Goal: Find contact information: Obtain details needed to contact an individual or organization

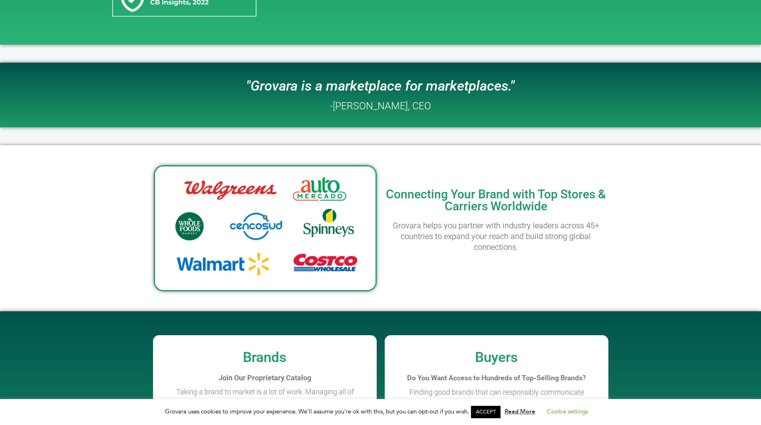
scroll to position [319, 0]
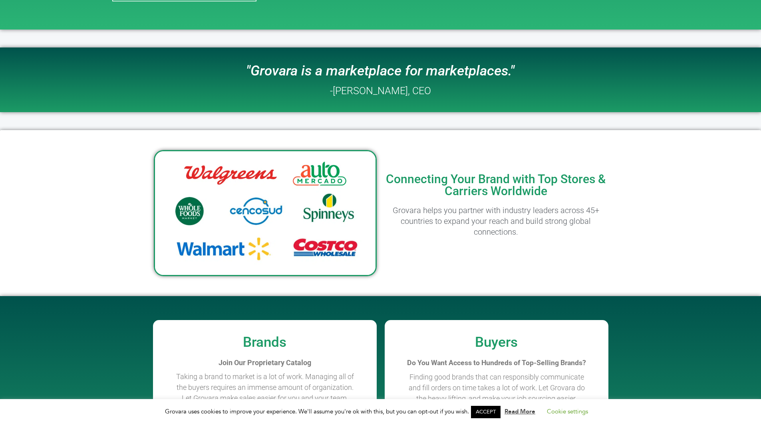
click at [491, 414] on link "ACCEPT" at bounding box center [486, 412] width 30 height 12
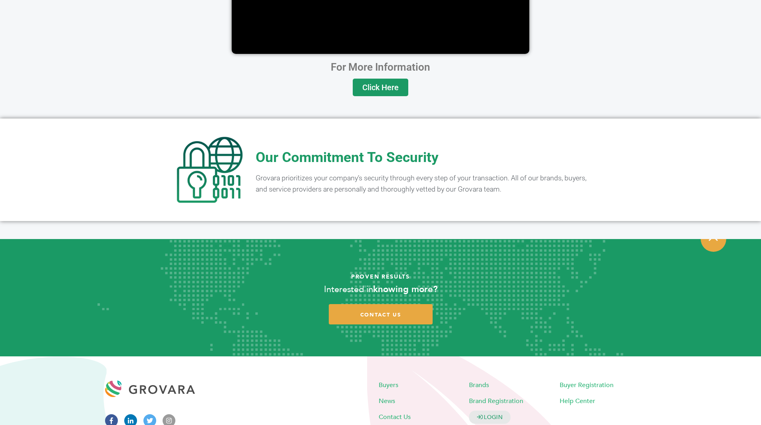
scroll to position [1517, 0]
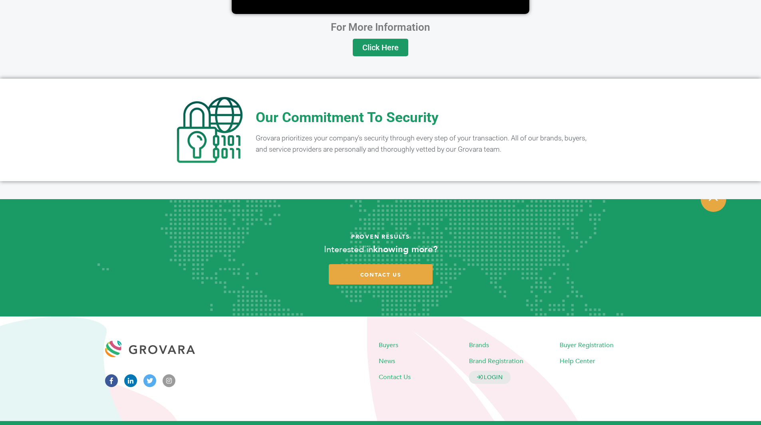
click at [452, 425] on link "Privacy Policy" at bounding box center [460, 429] width 36 height 6
click at [403, 425] on link "Brands Terms of Service" at bounding box center [401, 429] width 64 height 6
click at [330, 425] on link "Buyers Terms of Service" at bounding box center [328, 429] width 62 height 6
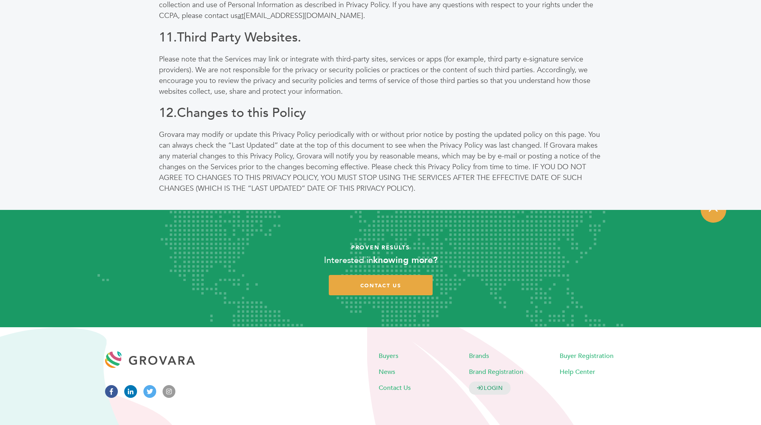
scroll to position [2407, 0]
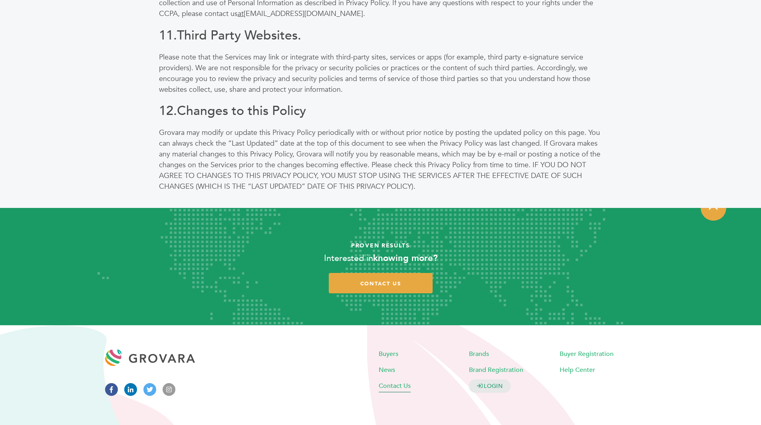
click at [401, 382] on span "Contact Us" at bounding box center [395, 386] width 32 height 9
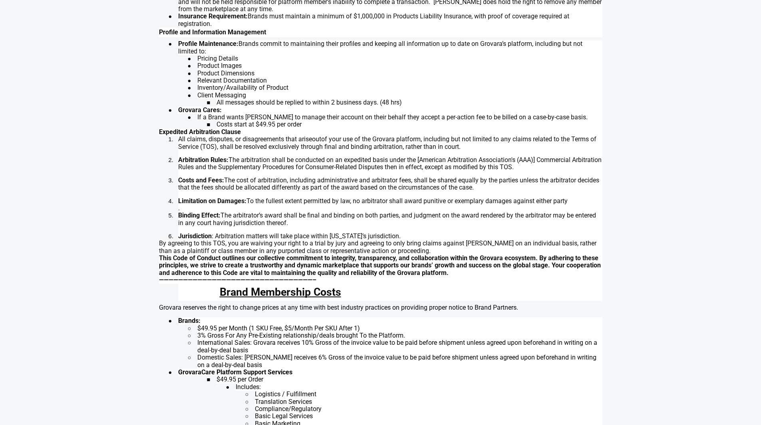
scroll to position [301, 0]
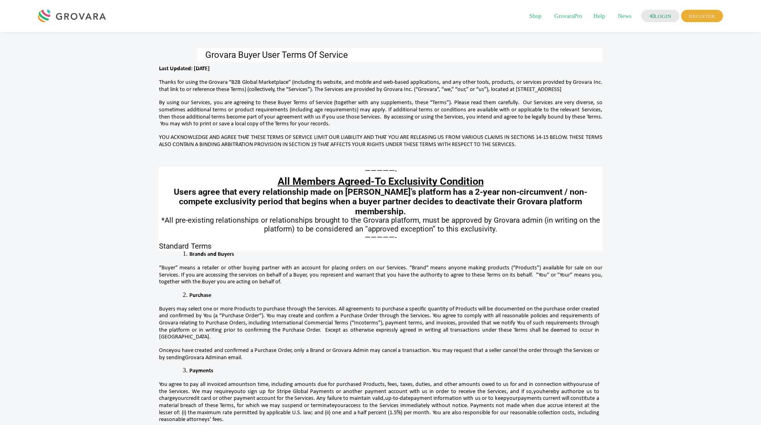
click at [399, 85] on span "Thanks for using the Grovara “B2B Global Marketplace” (including its website, a…" at bounding box center [380, 85] width 443 height 13
click at [414, 87] on span "Thanks for using the Grovara “B2B Global Marketplace” (including its website, a…" at bounding box center [380, 85] width 443 height 13
copy span "Grovara Inc."
click at [589, 86] on span "Thanks for using the Grovara “B2B Global Marketplace” (including its website, a…" at bounding box center [380, 85] width 443 height 13
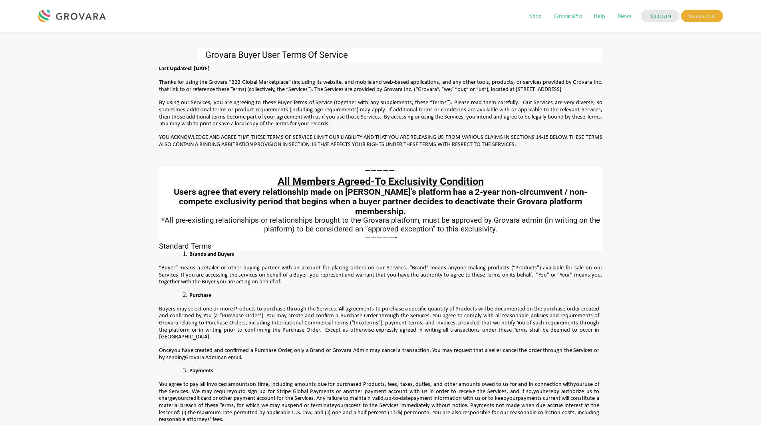
click at [589, 86] on span "Thanks for using the Grovara “B2B Global Marketplace” (including its website, a…" at bounding box center [380, 85] width 443 height 13
copy span "19035"
click at [563, 86] on span "Thanks for using the Grovara “B2B Global Marketplace” (including its website, a…" at bounding box center [380, 85] width 443 height 13
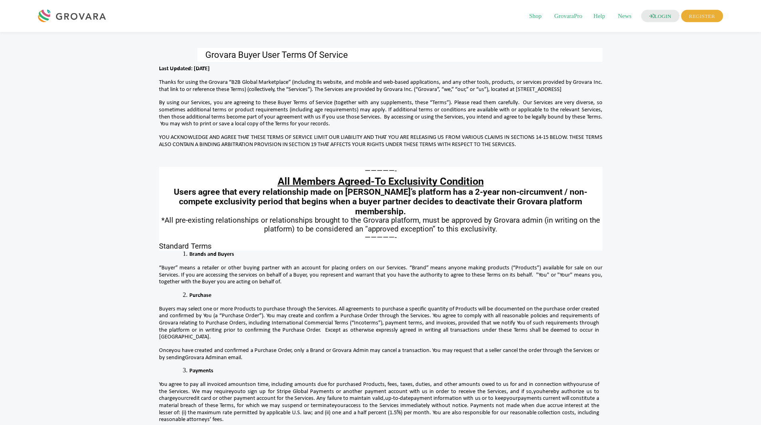
click at [561, 91] on span "Thanks for using the Grovara “B2B Global Marketplace” (including its website, a…" at bounding box center [380, 85] width 443 height 13
copy span "Gladwyne"
drag, startPoint x: 550, startPoint y: 90, endPoint x: 520, endPoint y: 90, distance: 30.7
click at [520, 90] on span "Thanks for using the Grovara “B2B Global Marketplace” (including its website, a…" at bounding box center [380, 85] width 443 height 13
copy span "312 River Rd."
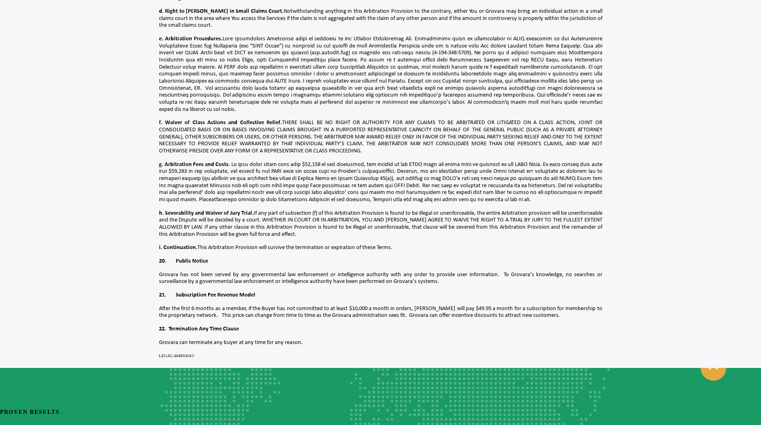
scroll to position [2486, 0]
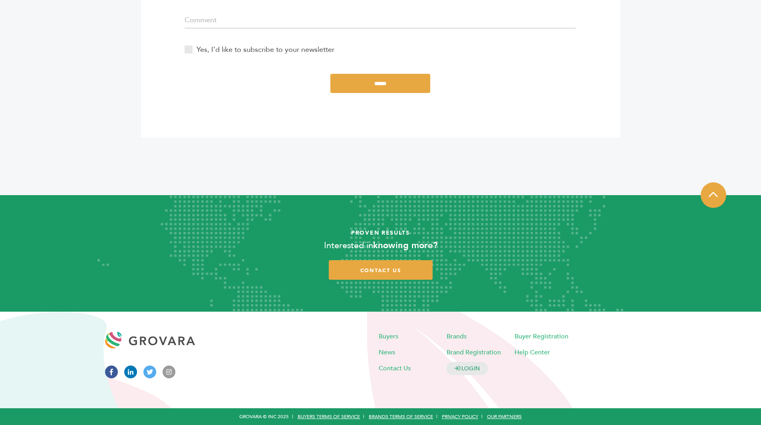
scroll to position [393, 0]
click at [133, 373] on icon at bounding box center [130, 372] width 13 height 13
click at [464, 416] on link "Privacy Policy" at bounding box center [460, 417] width 36 height 6
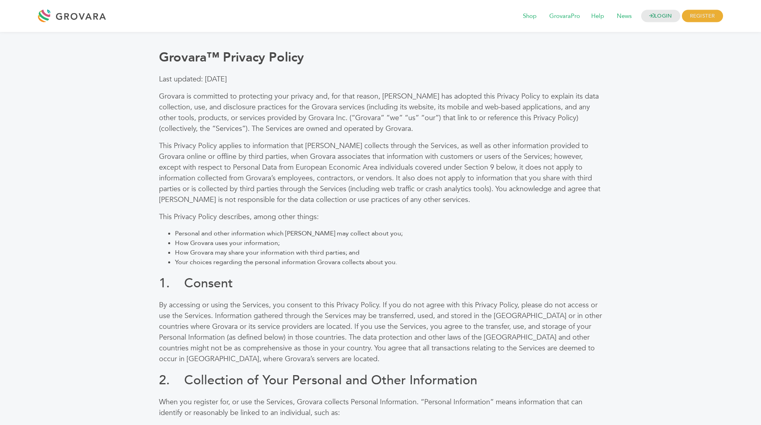
click at [69, 20] on div at bounding box center [74, 15] width 72 height 19
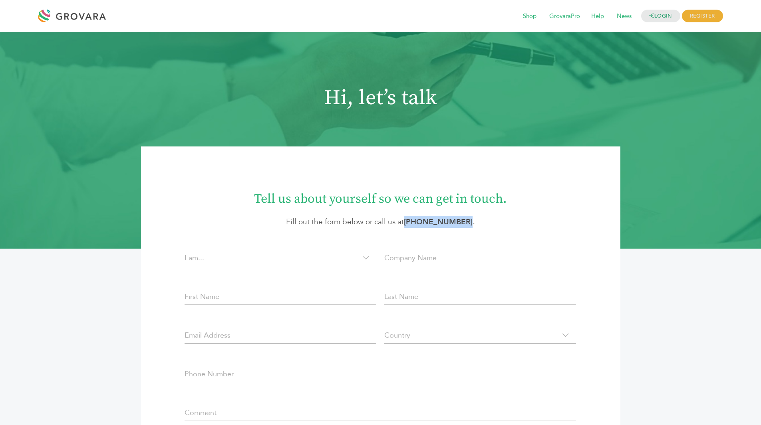
drag, startPoint x: 466, startPoint y: 220, endPoint x: 413, endPoint y: 224, distance: 53.7
click at [413, 224] on strong "[PHONE_NUMBER] ." at bounding box center [439, 222] width 71 height 10
copy link "[PHONE_NUMBER]"
